Goal: Entertainment & Leisure: Consume media (video, audio)

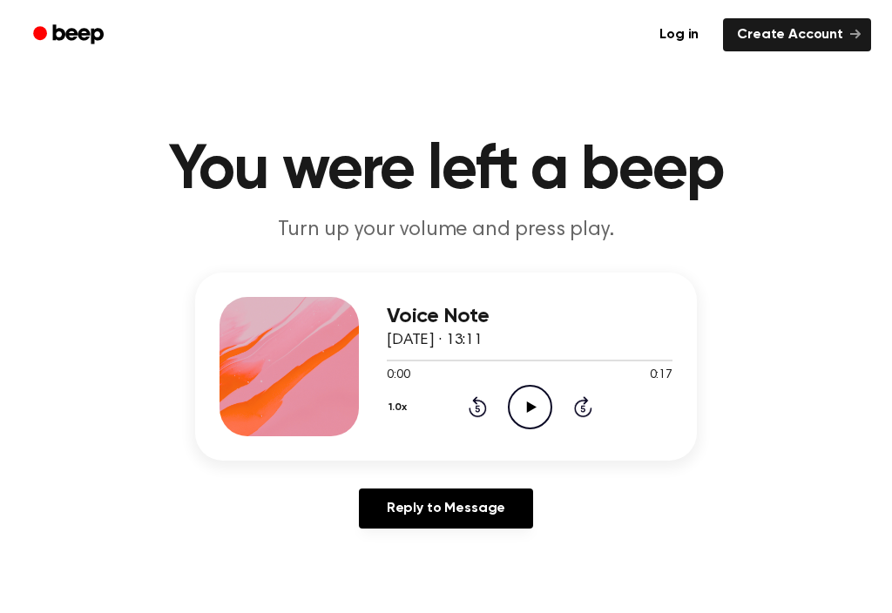
click at [539, 404] on icon "Play Audio" at bounding box center [530, 407] width 44 height 44
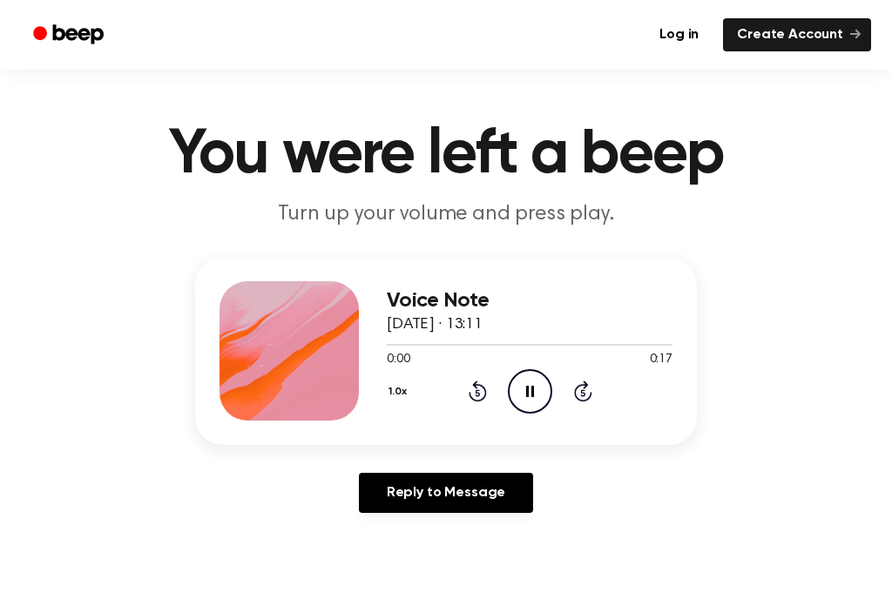
scroll to position [22, 0]
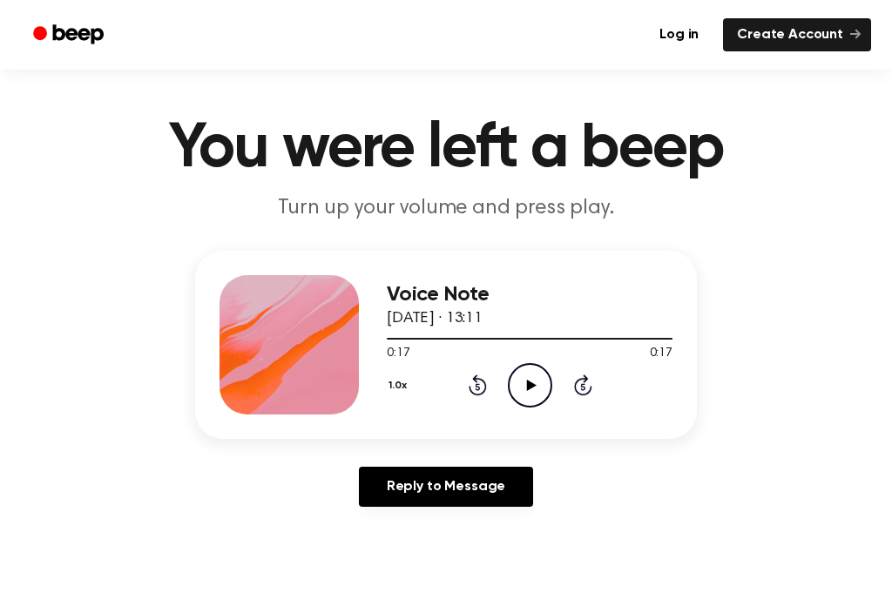
click at [537, 394] on icon "Play Audio" at bounding box center [530, 385] width 44 height 44
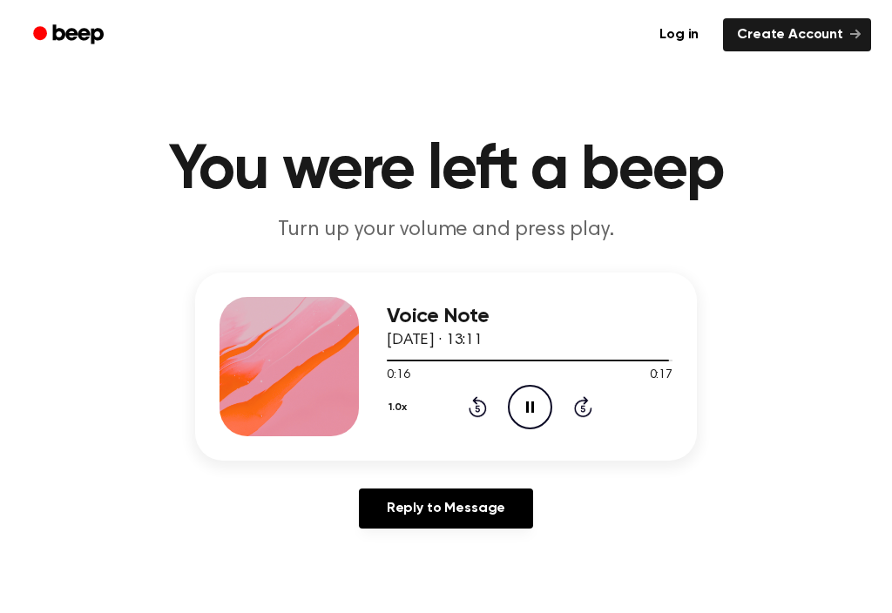
click at [484, 409] on icon at bounding box center [478, 406] width 18 height 21
click at [479, 412] on icon at bounding box center [477, 409] width 4 height 7
click at [525, 403] on icon "Pause Audio" at bounding box center [530, 407] width 44 height 44
click at [524, 408] on icon "Play Audio" at bounding box center [530, 407] width 44 height 44
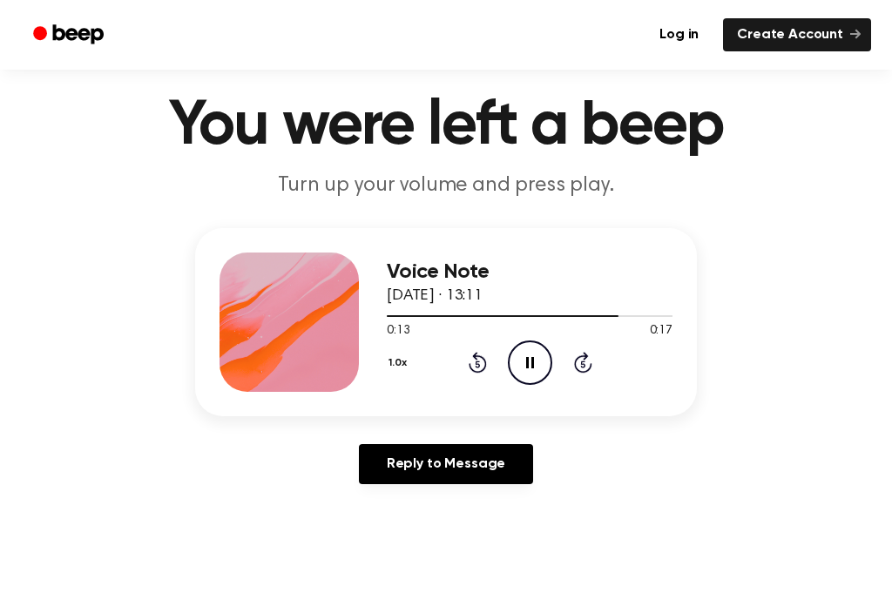
scroll to position [43, 0]
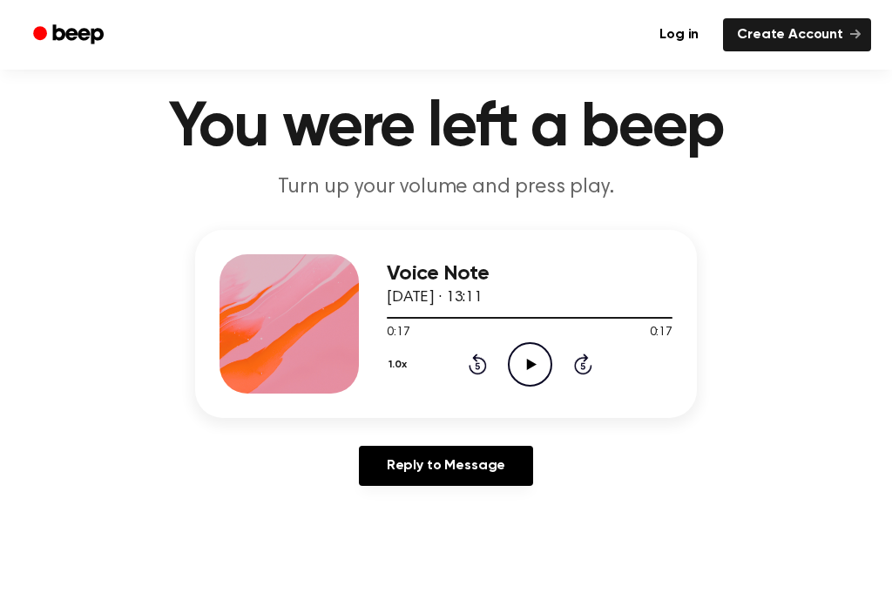
click at [523, 372] on icon "Play Audio" at bounding box center [530, 364] width 44 height 44
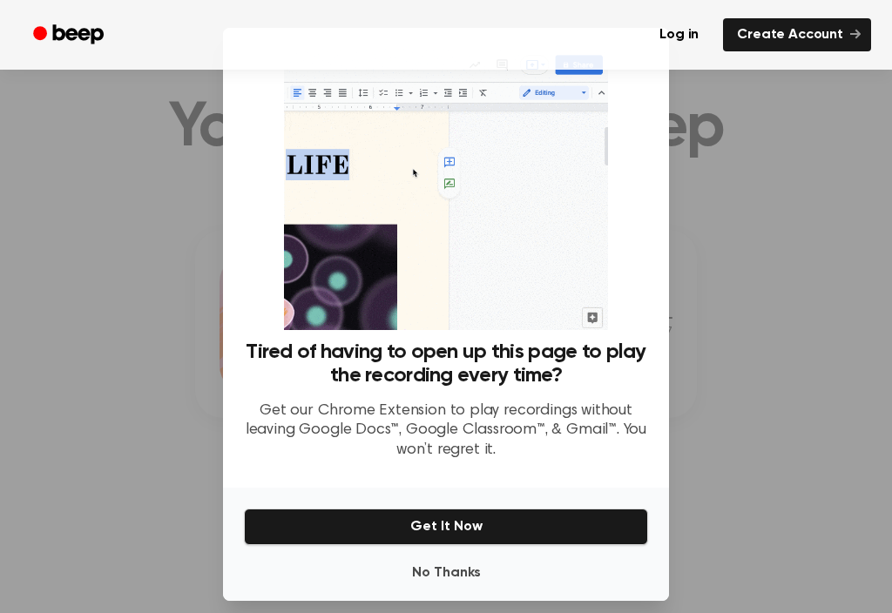
click at [477, 556] on button "No Thanks" at bounding box center [446, 573] width 404 height 35
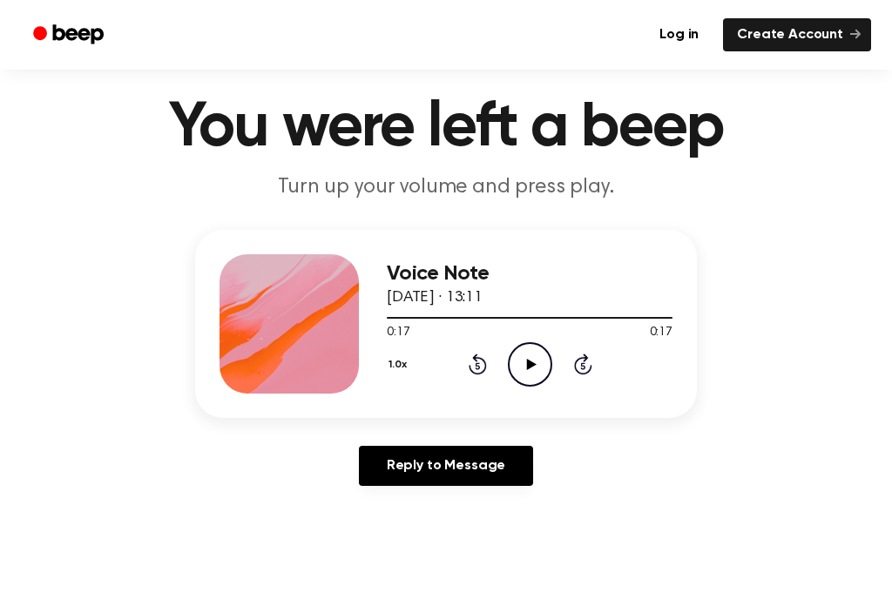
click at [529, 385] on circle at bounding box center [530, 364] width 43 height 43
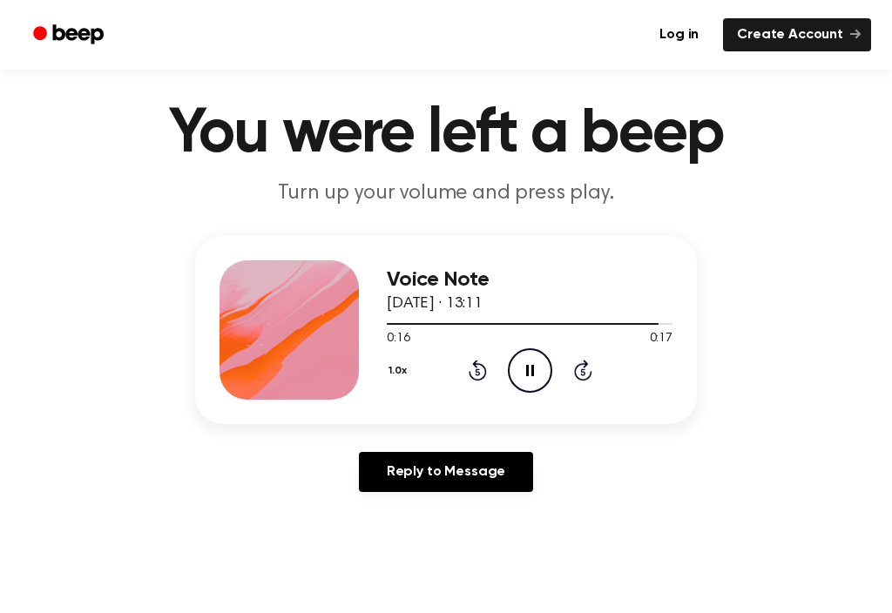
scroll to position [0, 0]
